Goal: Task Accomplishment & Management: Use online tool/utility

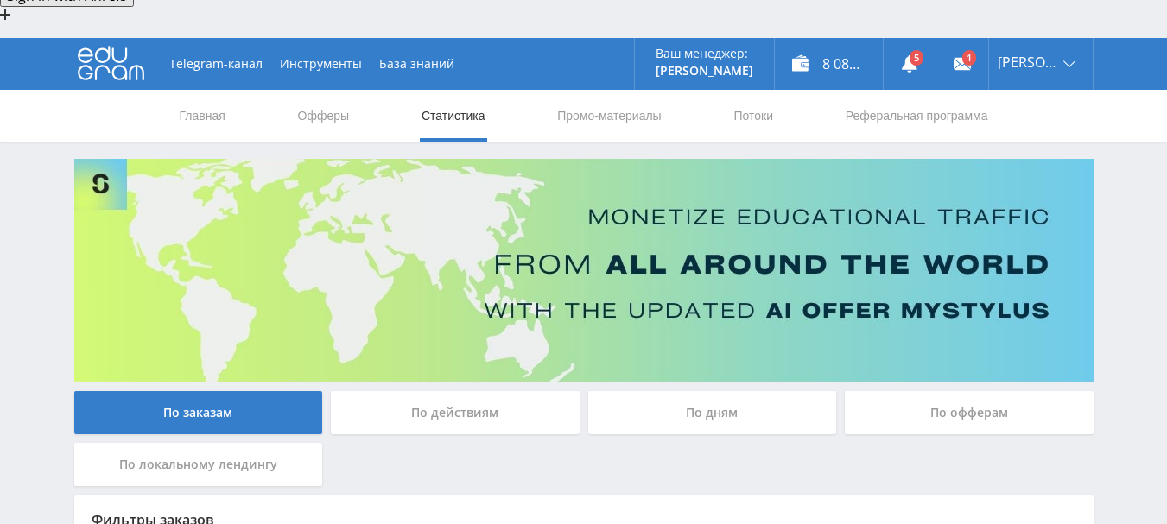
scroll to position [86, 0]
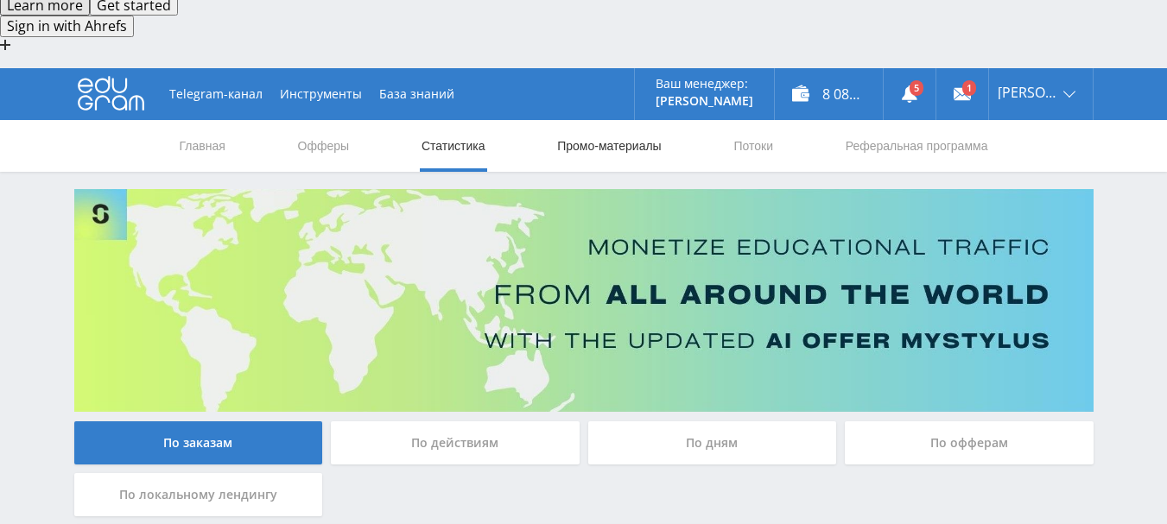
click at [600, 120] on link "Промо-материалы" at bounding box center [609, 146] width 107 height 52
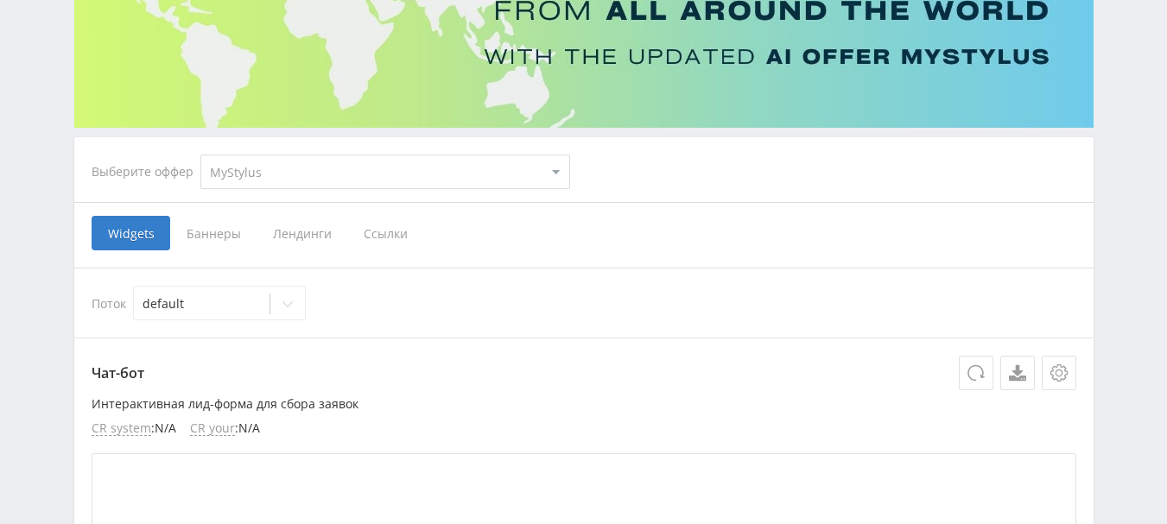
scroll to position [173, 0]
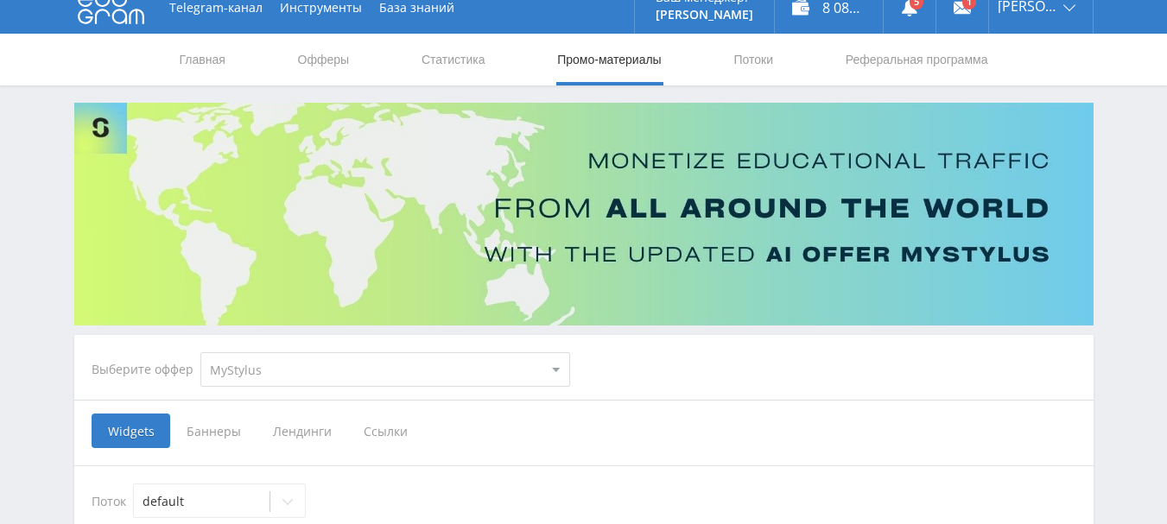
click at [372, 414] on span "Ссылки" at bounding box center [385, 431] width 77 height 35
click at [0, 0] on input "Ссылки" at bounding box center [0, 0] width 0 height 0
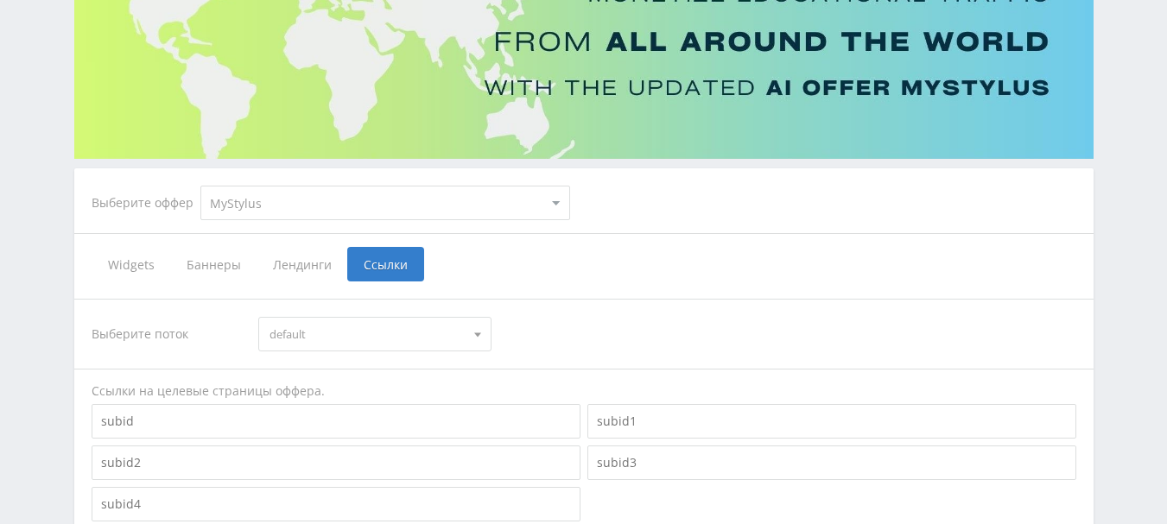
scroll to position [545, 0]
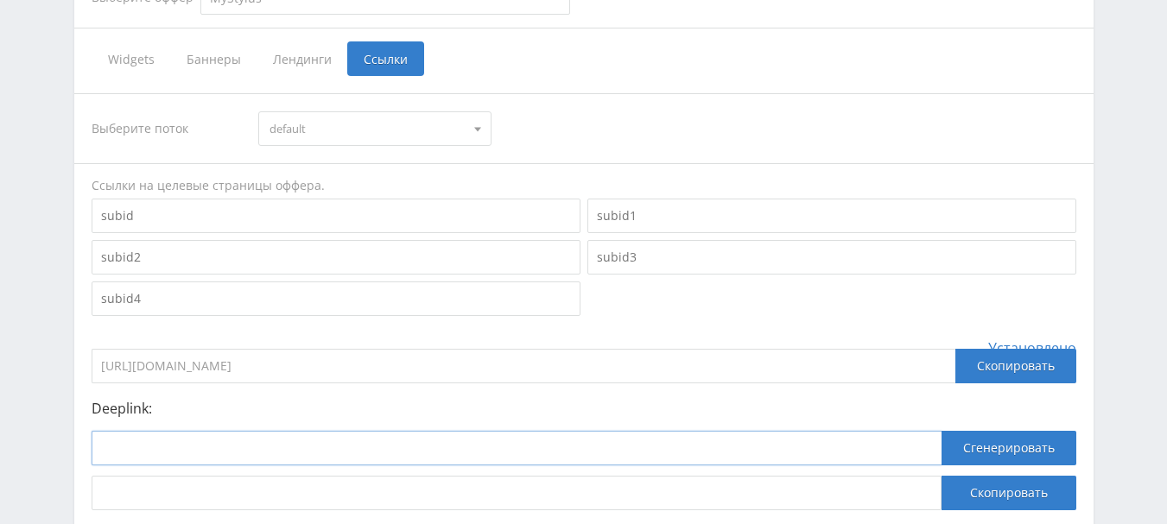
click at [321, 431] on input at bounding box center [517, 448] width 850 height 35
paste input "https://study24.ai/chat/open_ai_image_bot"
type input "https://study24.ai/chat/open_ai_image_bot"
click at [999, 431] on button "Сгенерировать" at bounding box center [1009, 448] width 135 height 35
click at [971, 476] on button "Скопировать" at bounding box center [1009, 493] width 135 height 35
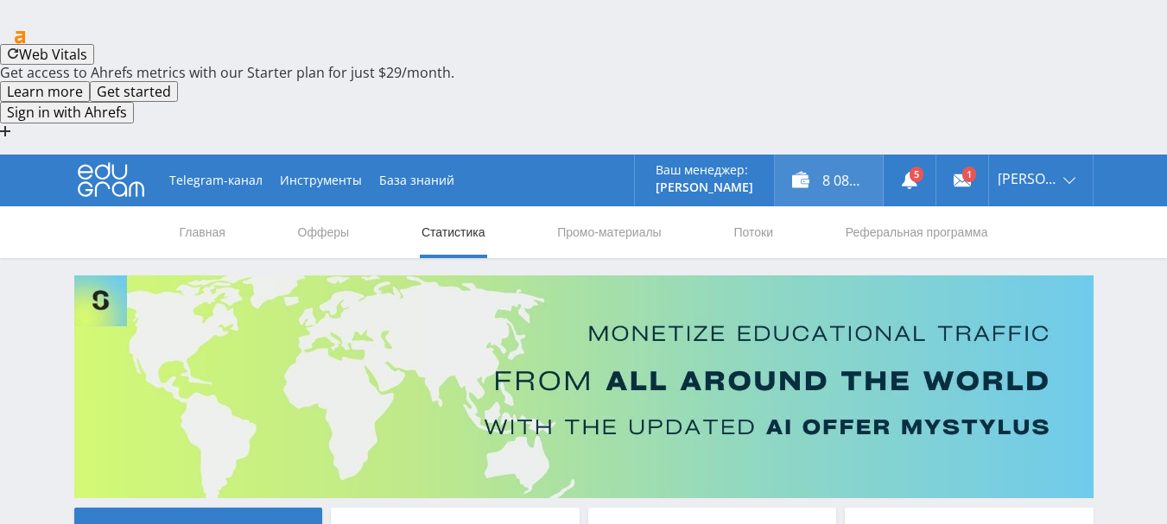
click at [846, 155] on div "8 082,82 ₽" at bounding box center [829, 181] width 108 height 52
